Goal: Task Accomplishment & Management: Use online tool/utility

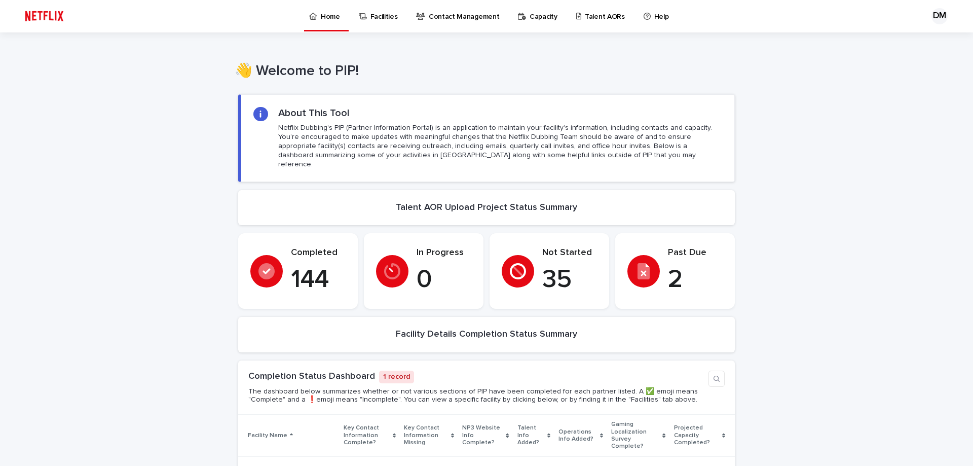
click at [585, 15] on p "Talent AORs" at bounding box center [605, 10] width 40 height 21
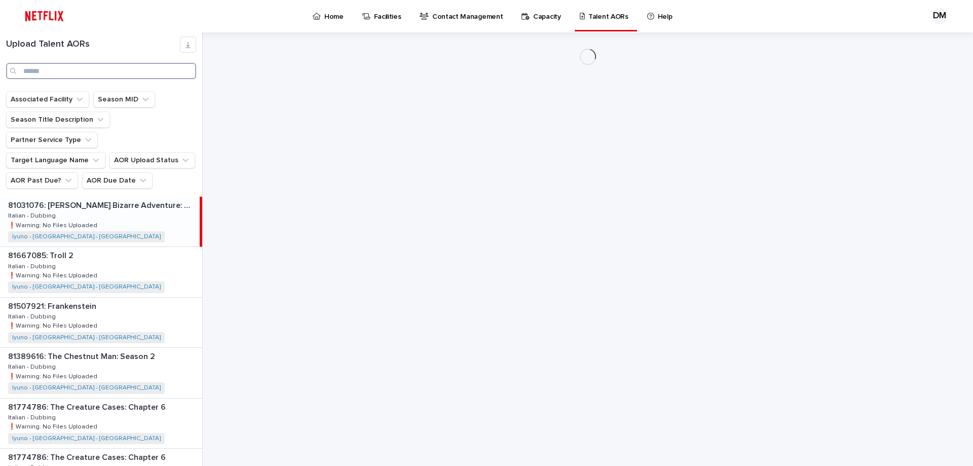
click at [86, 69] on input "Search" at bounding box center [101, 71] width 190 height 16
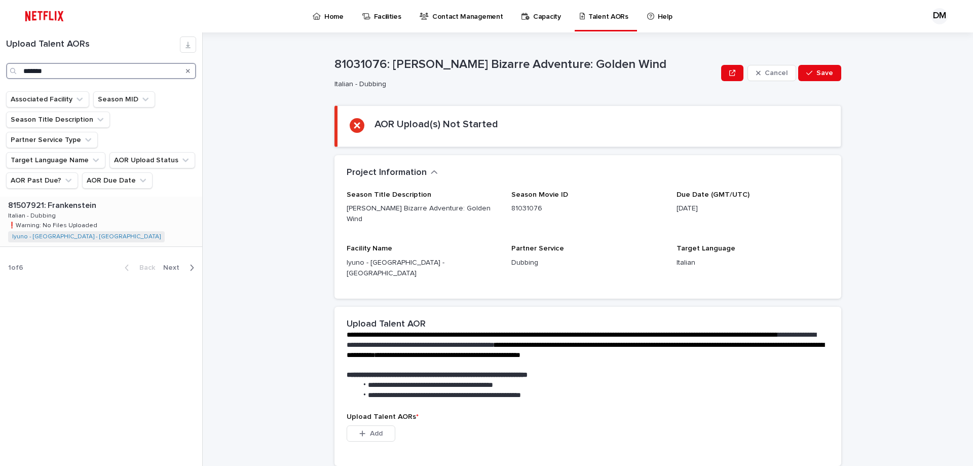
type input "*******"
click at [67, 197] on div "81507921: Frankenstein 81507921: Frankenstein Italian - Dubbing Italian - Dubbi…" at bounding box center [101, 222] width 202 height 50
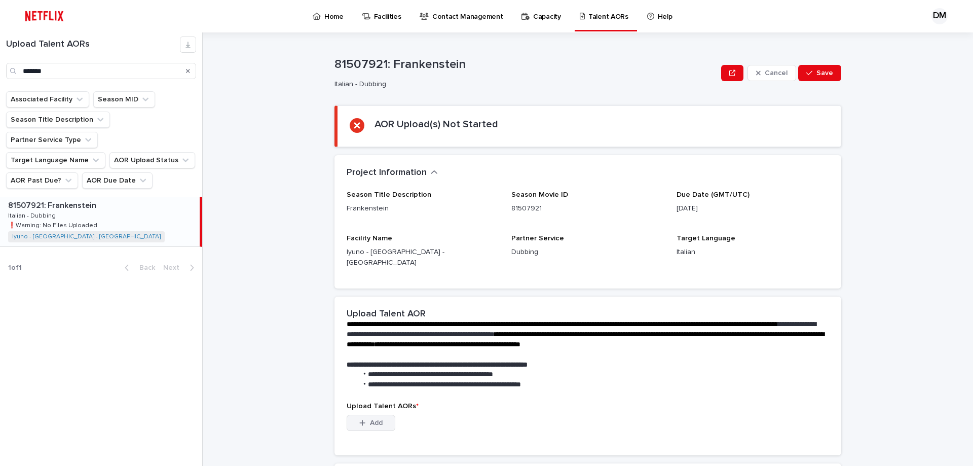
click at [370, 419] on span "Add" at bounding box center [376, 422] width 13 height 7
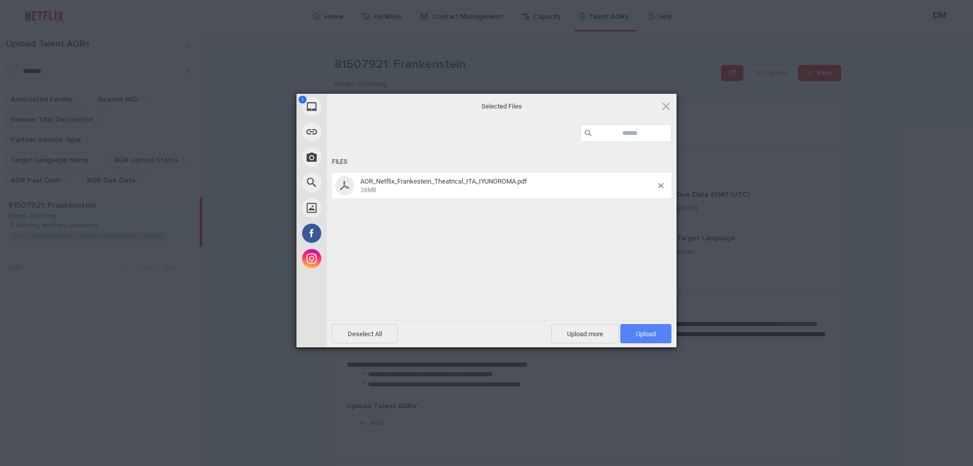
click at [645, 333] on span "Upload 1" at bounding box center [646, 334] width 20 height 8
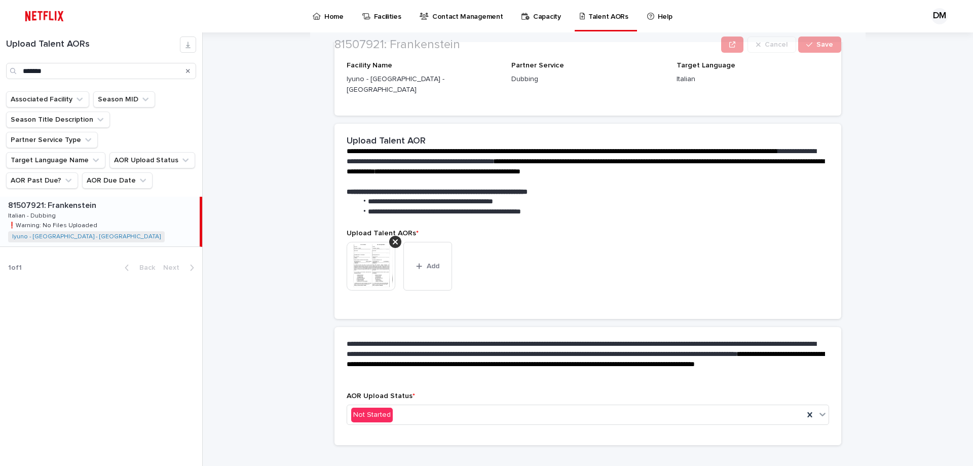
scroll to position [129, 0]
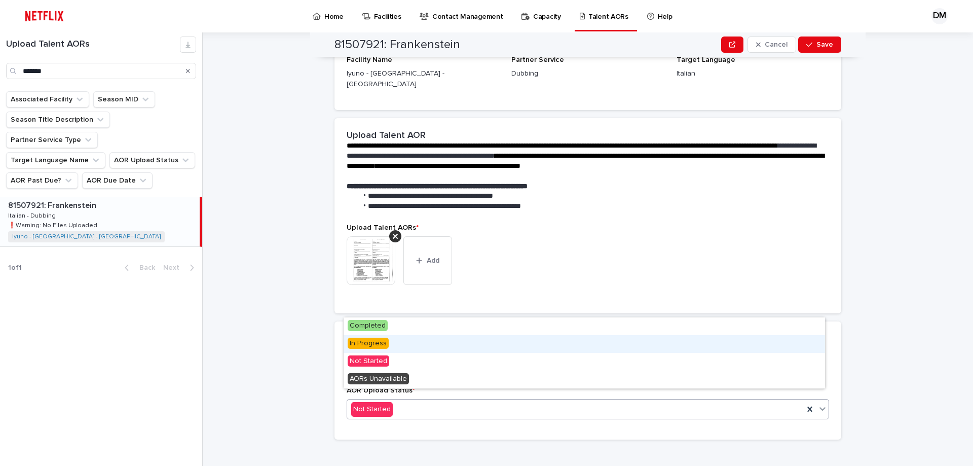
click at [378, 339] on span "In Progress" at bounding box center [368, 343] width 41 height 11
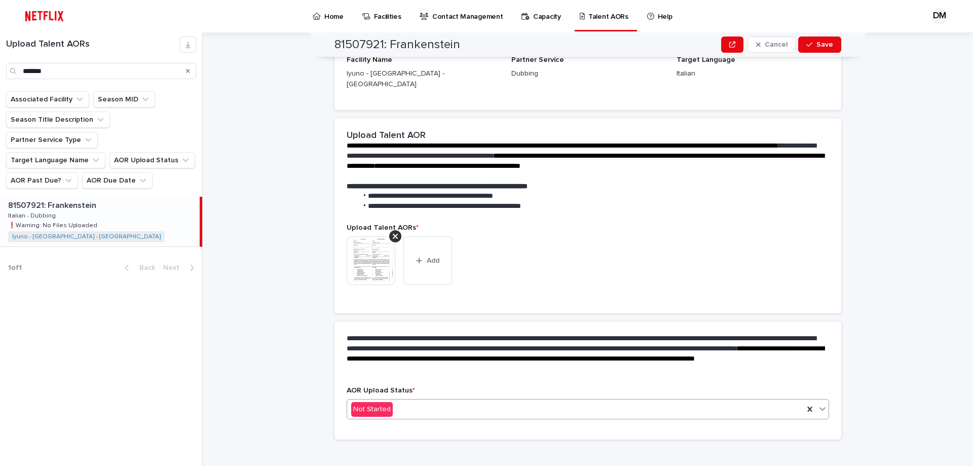
scroll to position [158, 0]
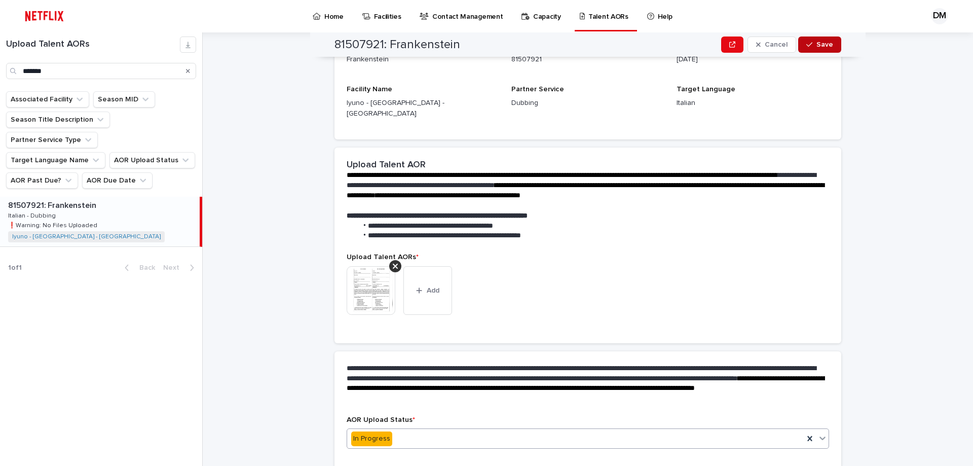
click at [825, 45] on span "Save" at bounding box center [824, 44] width 17 height 7
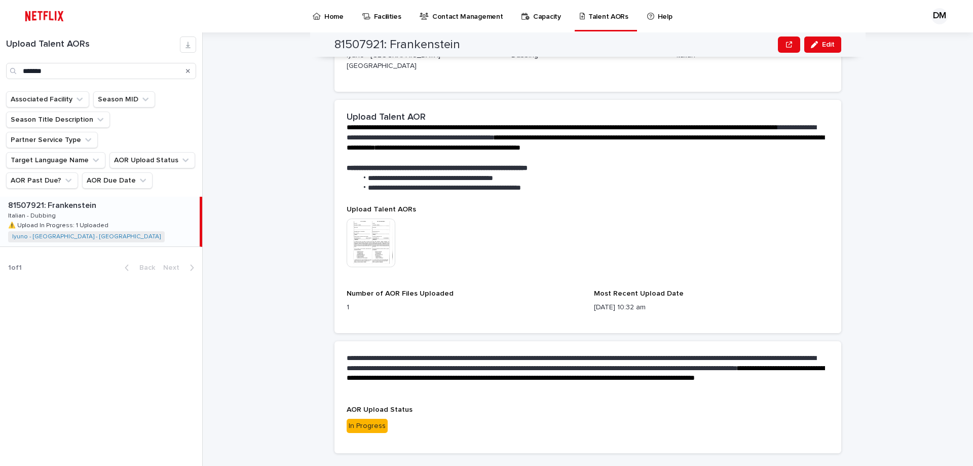
scroll to position [219, 0]
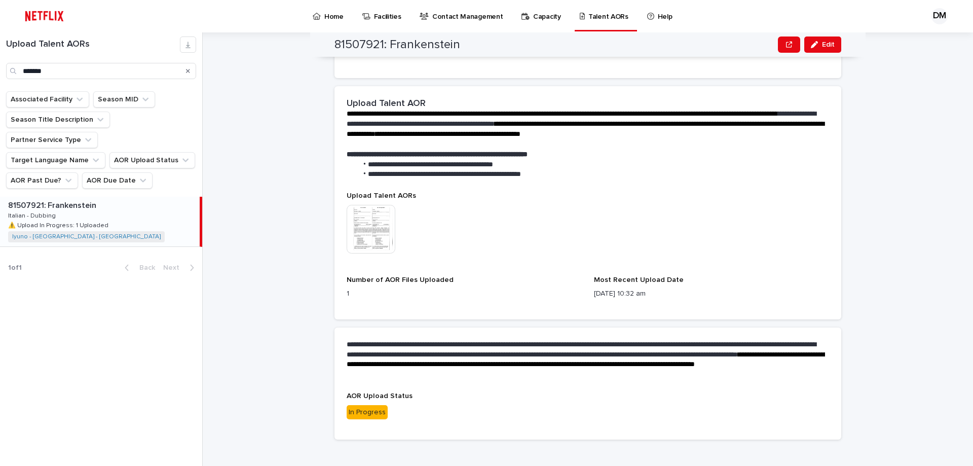
click at [44, 19] on img at bounding box center [44, 16] width 48 height 20
